Goal: Navigation & Orientation: Find specific page/section

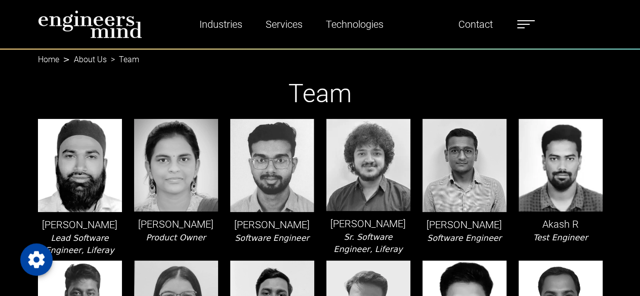
click at [523, 19] on label at bounding box center [526, 24] width 18 height 13
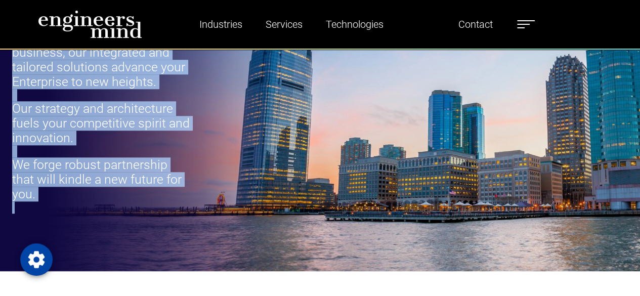
scroll to position [506, 0]
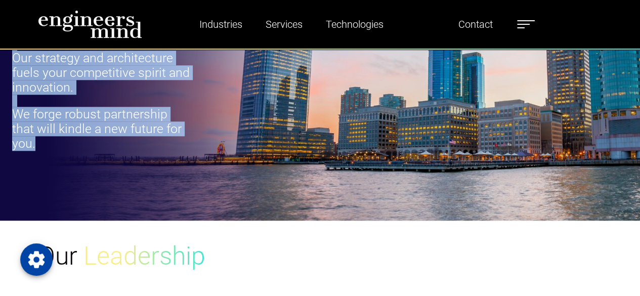
drag, startPoint x: 12, startPoint y: 76, endPoint x: 174, endPoint y: 153, distance: 179.4
click at [174, 153] on div "We are responsible and committed to our client's priorities. Our solutions are …" at bounding box center [101, 43] width 178 height 239
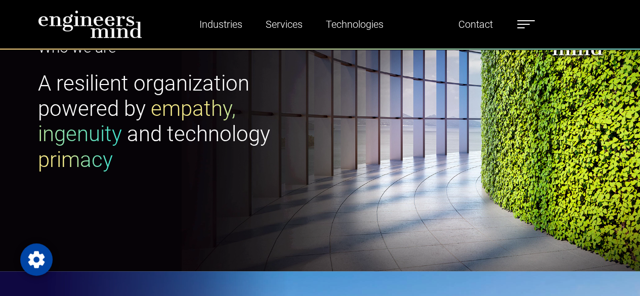
scroll to position [51, 0]
